Goal: Check status: Check status

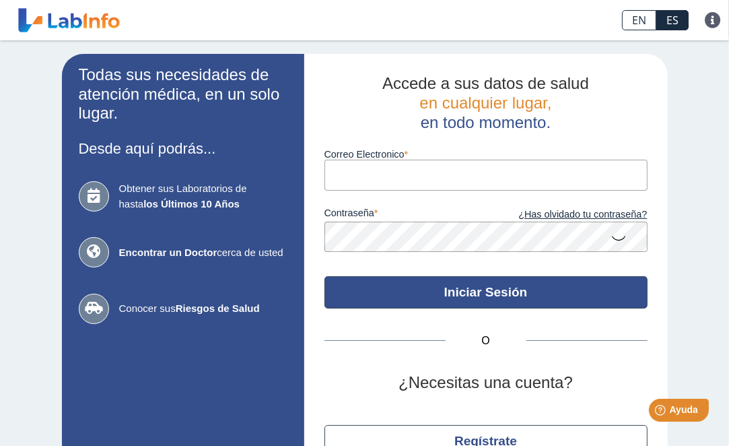
type input "[EMAIL_ADDRESS][DOMAIN_NAME]"
click at [533, 291] on button "Iniciar Sesión" at bounding box center [485, 292] width 323 height 32
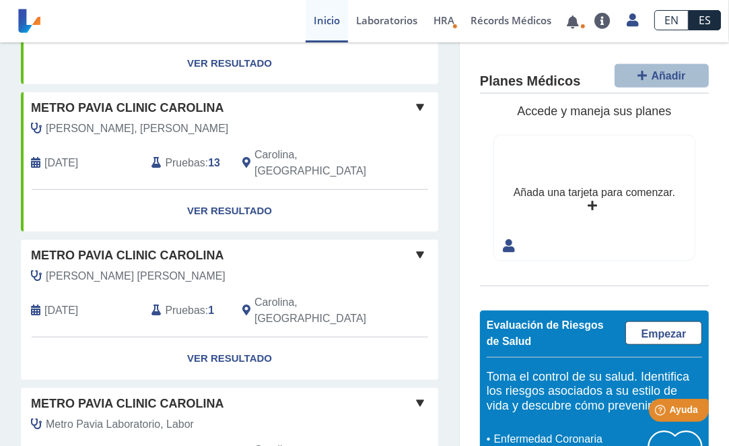
scroll to position [1089, 0]
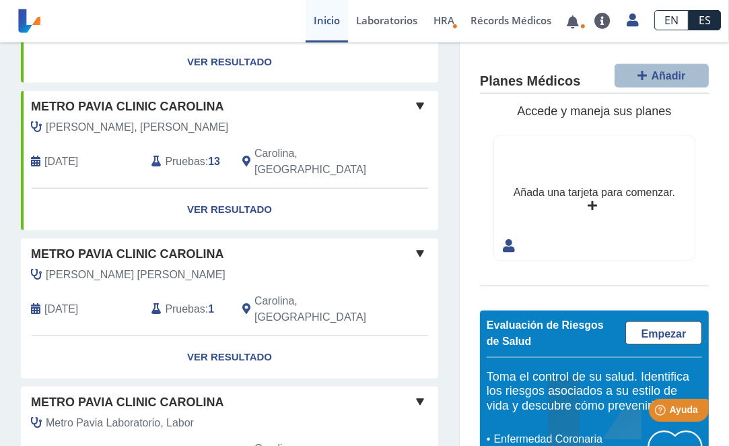
click at [412, 245] on span at bounding box center [420, 253] width 16 height 16
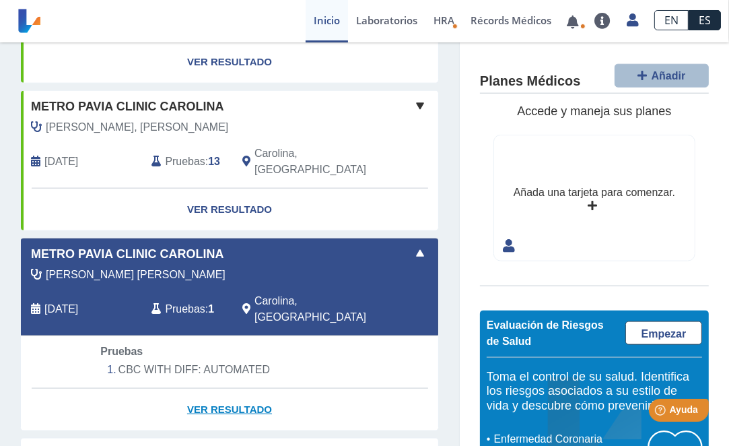
click at [209, 388] on link "Ver Resultado" at bounding box center [229, 409] width 417 height 42
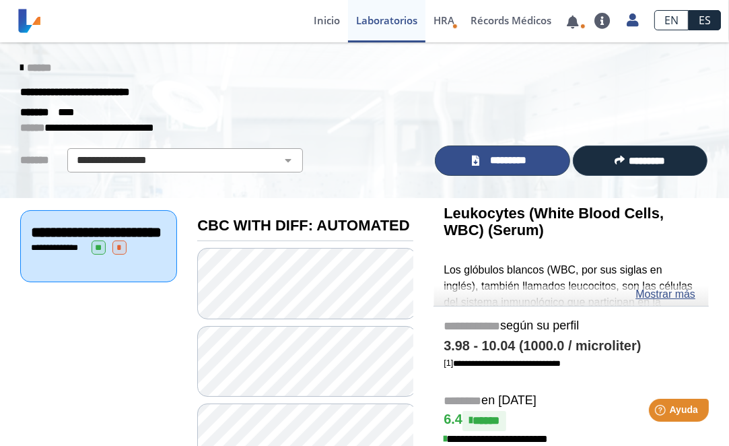
click at [485, 158] on span "*********" at bounding box center [507, 160] width 49 height 15
